Goal: Transaction & Acquisition: Purchase product/service

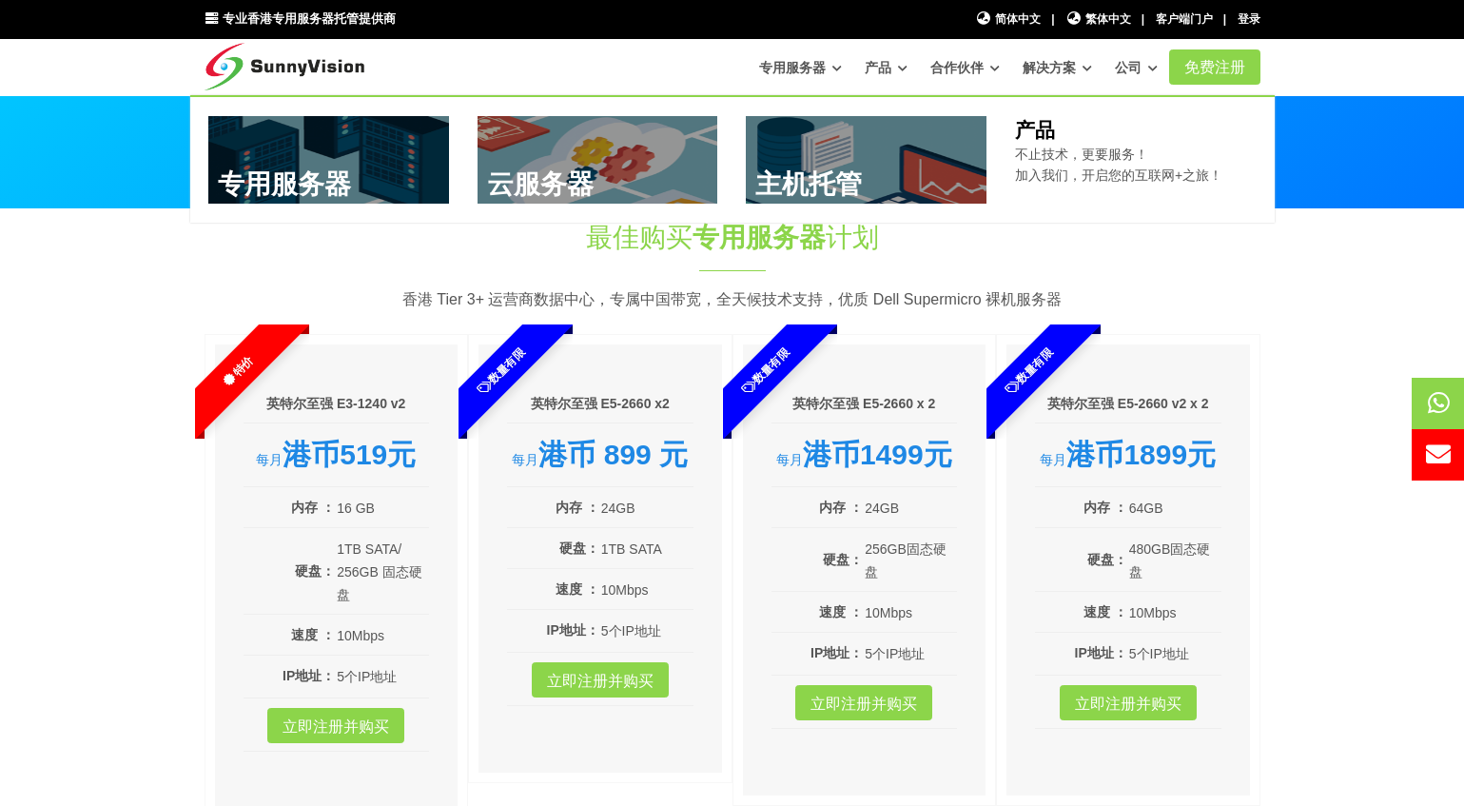
click at [882, 64] on font "产品" at bounding box center [878, 67] width 27 height 15
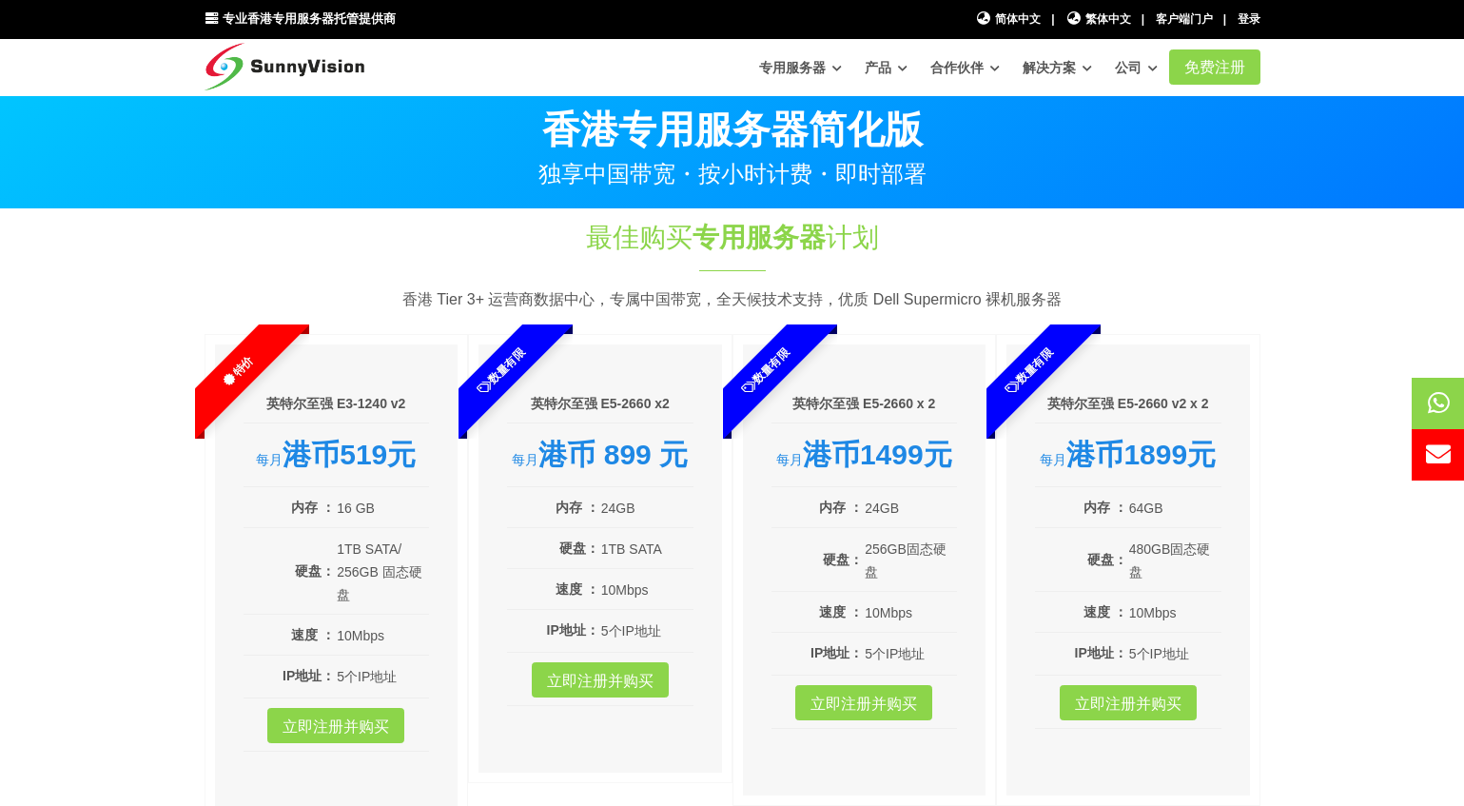
click at [1327, 310] on section "最佳购买 专用服务器 计划 香港 Tier 3+ 运营商数据中心，专属中国带宽，全天候技术支持，优质 Dell Supermicro 裸机服务器 特价 英特尔…" at bounding box center [732, 528] width 1464 height 638
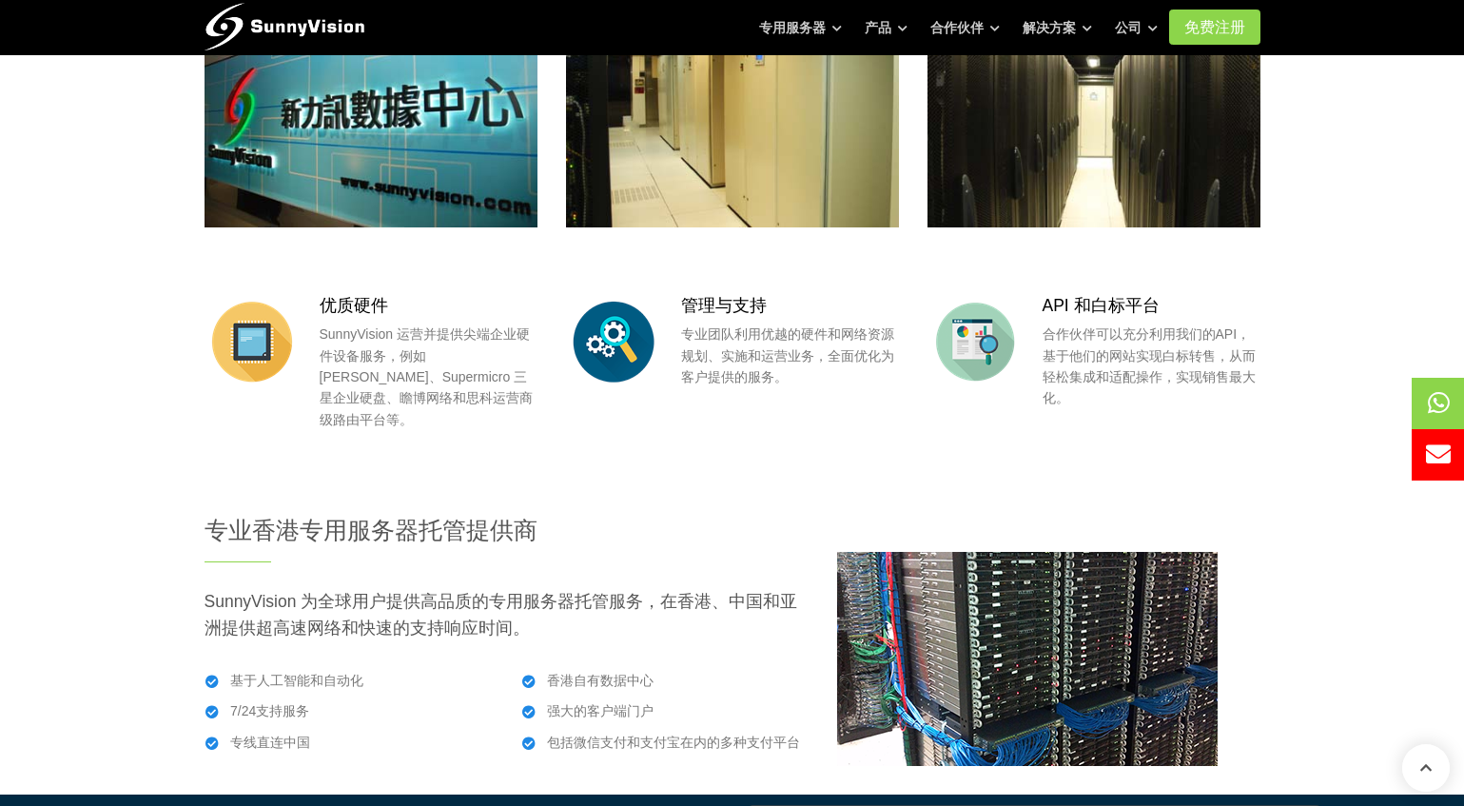
scroll to position [1902, 0]
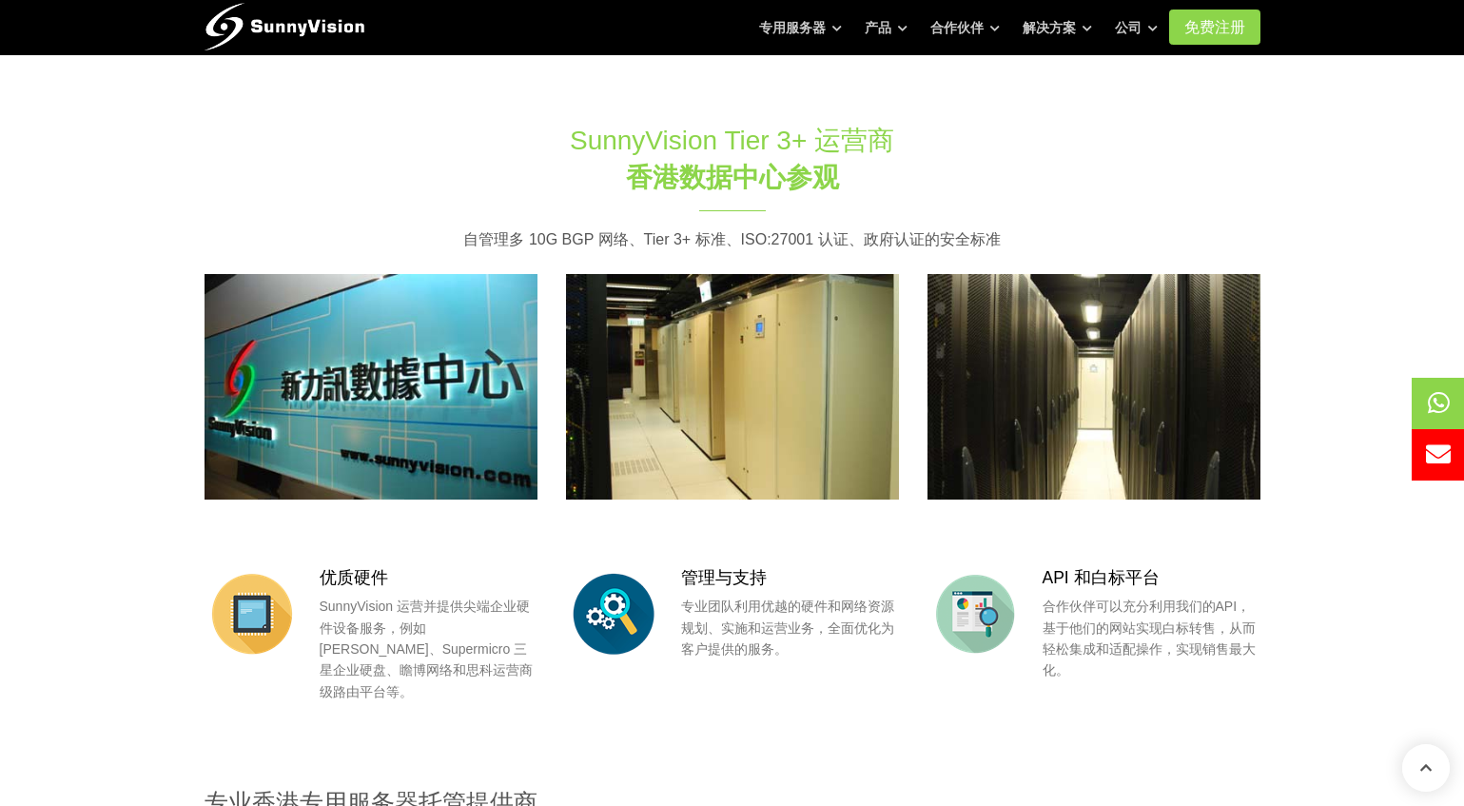
click at [778, 387] on img at bounding box center [732, 386] width 333 height 224
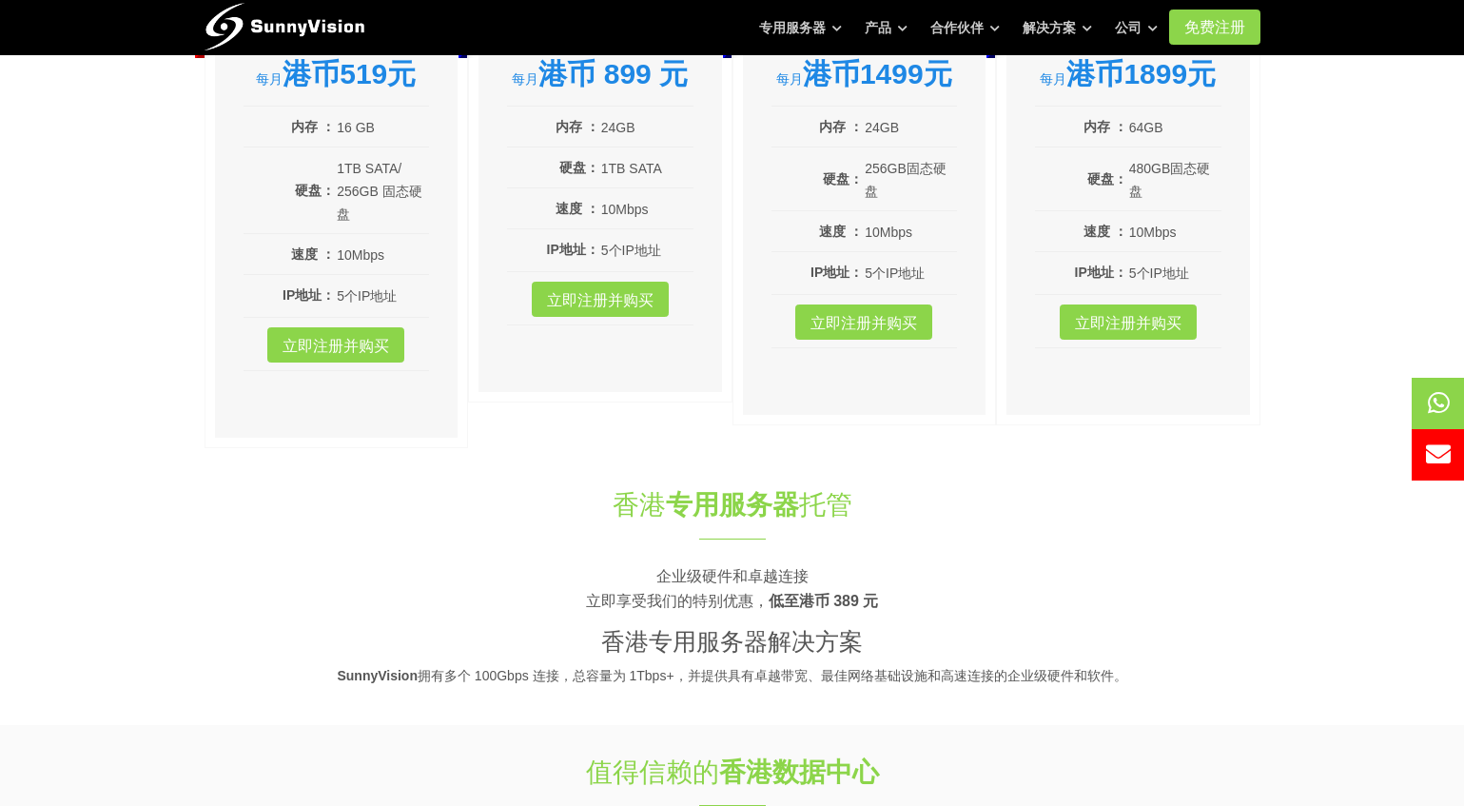
scroll to position [0, 0]
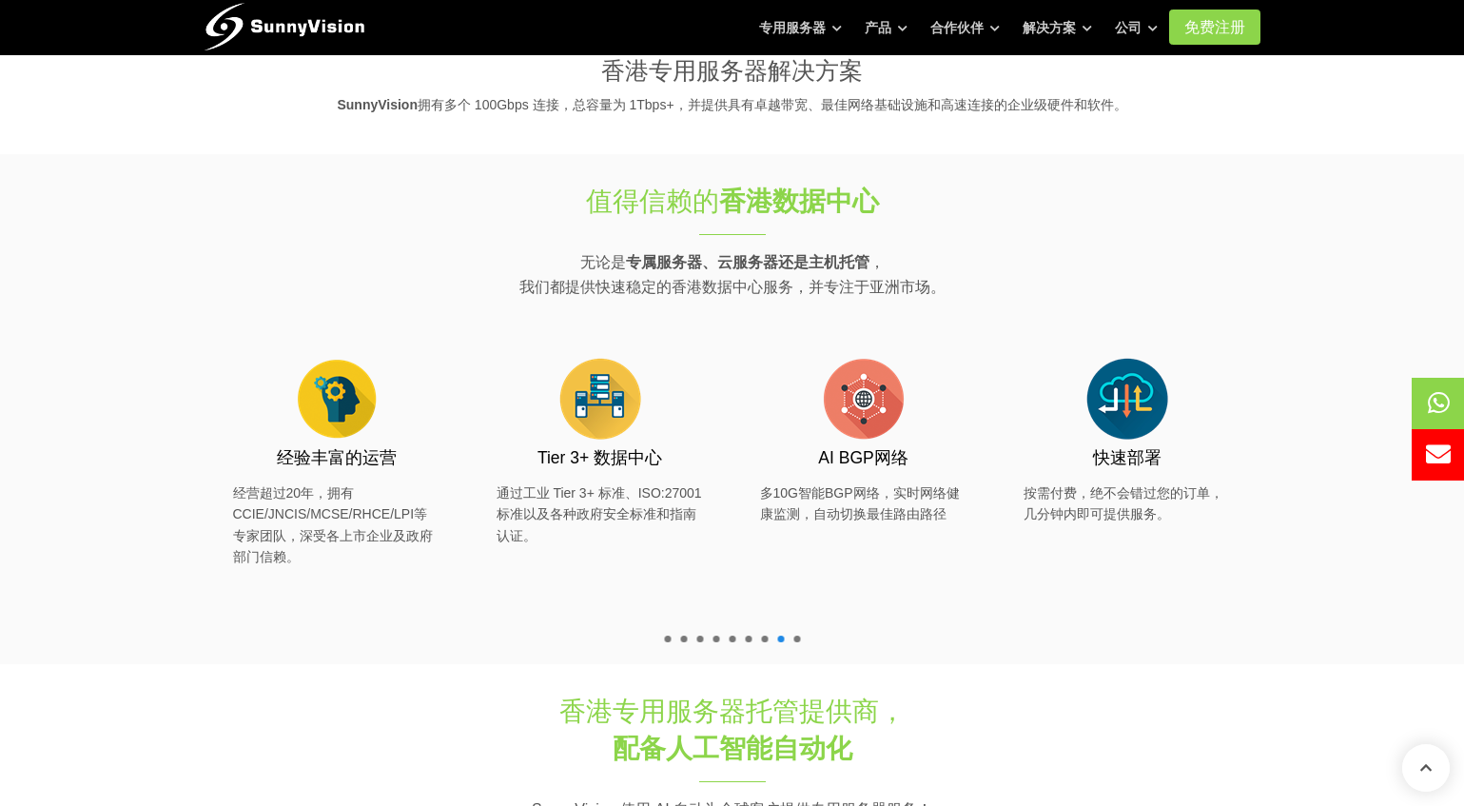
scroll to position [1046, 0]
